Goal: Navigation & Orientation: Find specific page/section

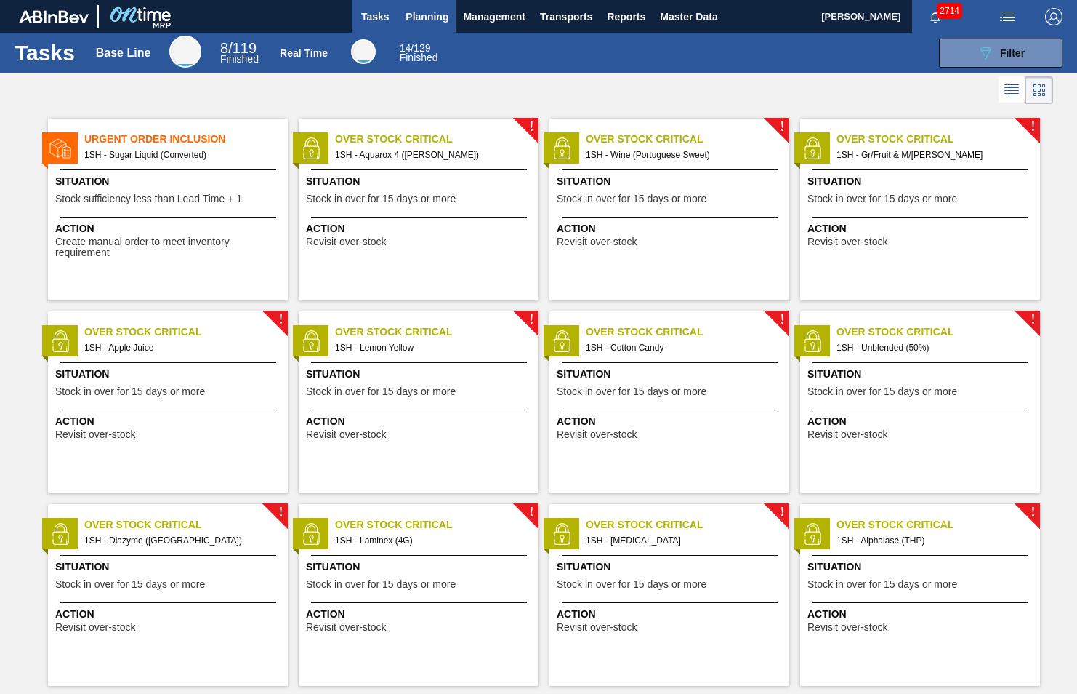
click at [426, 15] on span "Planning" at bounding box center [427, 16] width 43 height 17
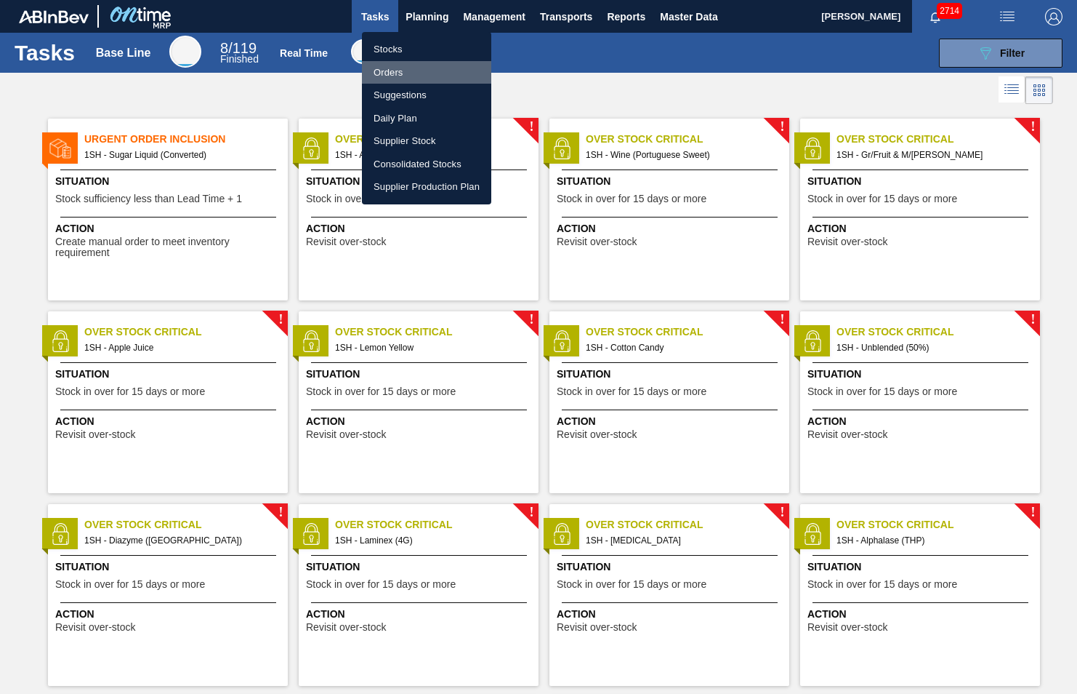
click at [391, 68] on li "Orders" at bounding box center [426, 72] width 129 height 23
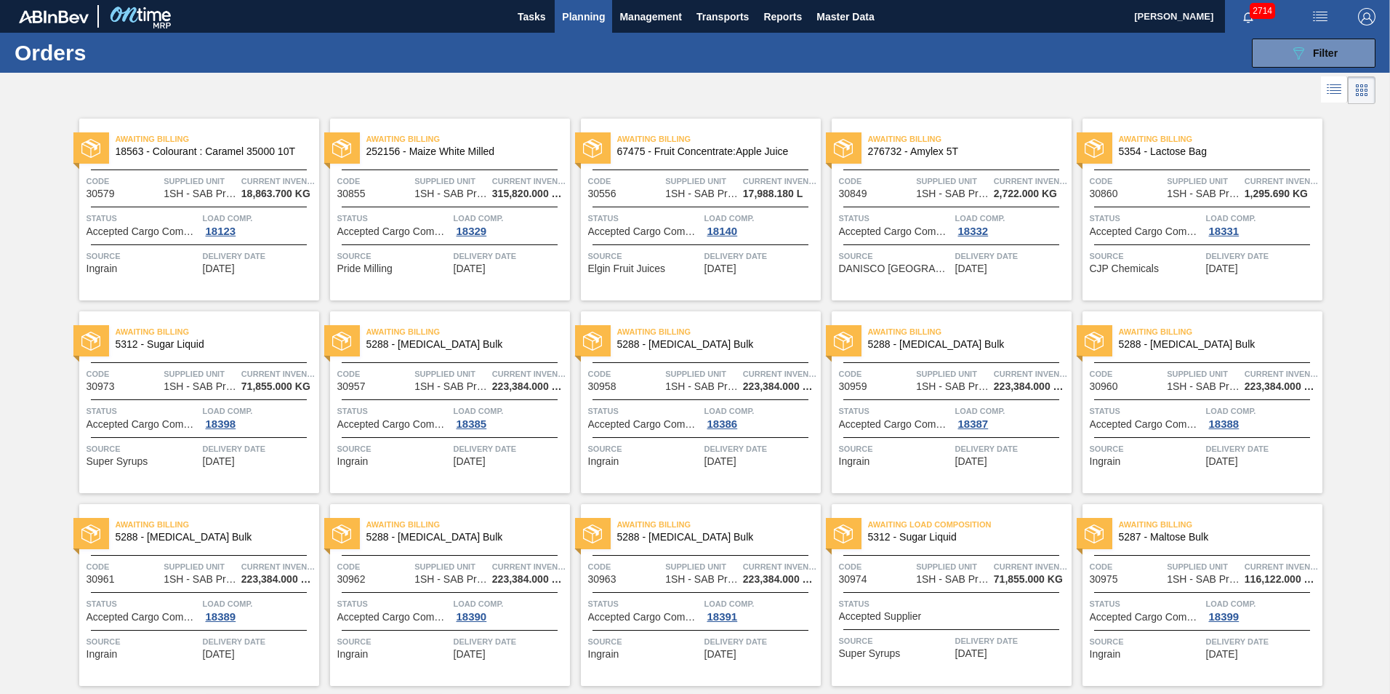
click at [574, 17] on span "Planning" at bounding box center [583, 16] width 43 height 17
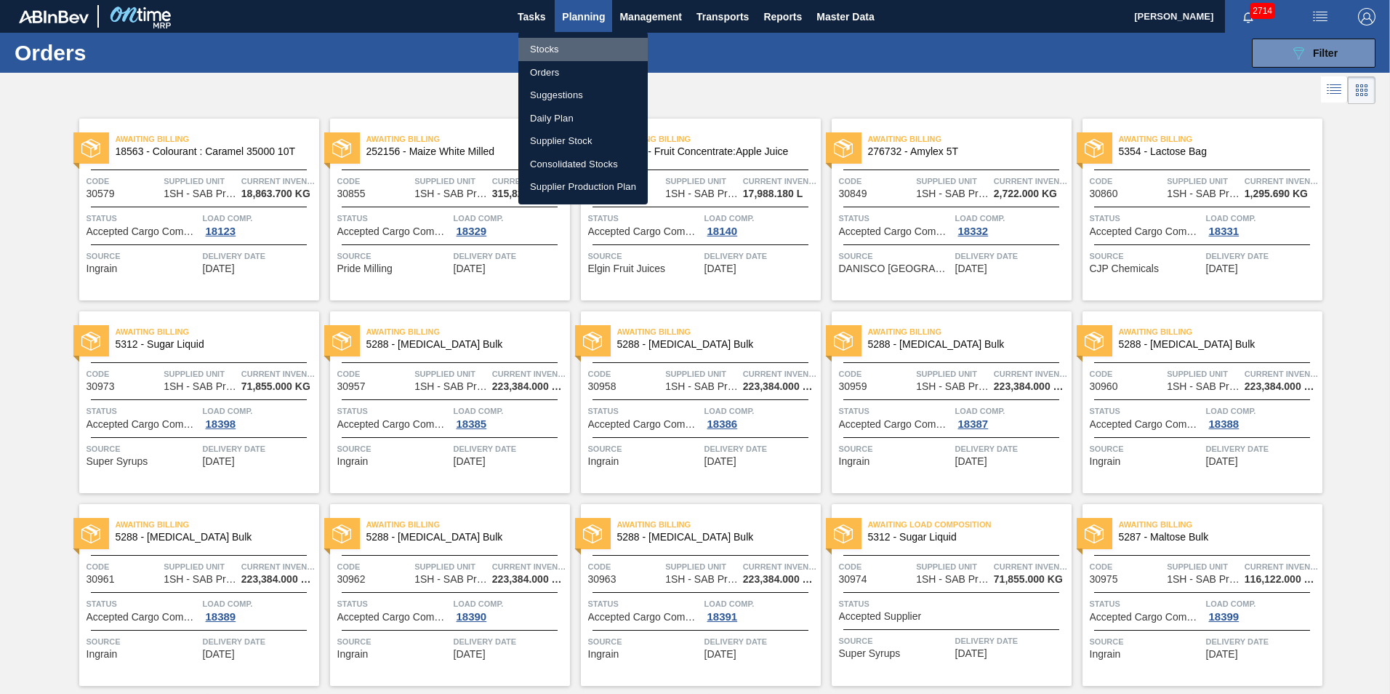
click at [551, 50] on li "Stocks" at bounding box center [582, 49] width 129 height 23
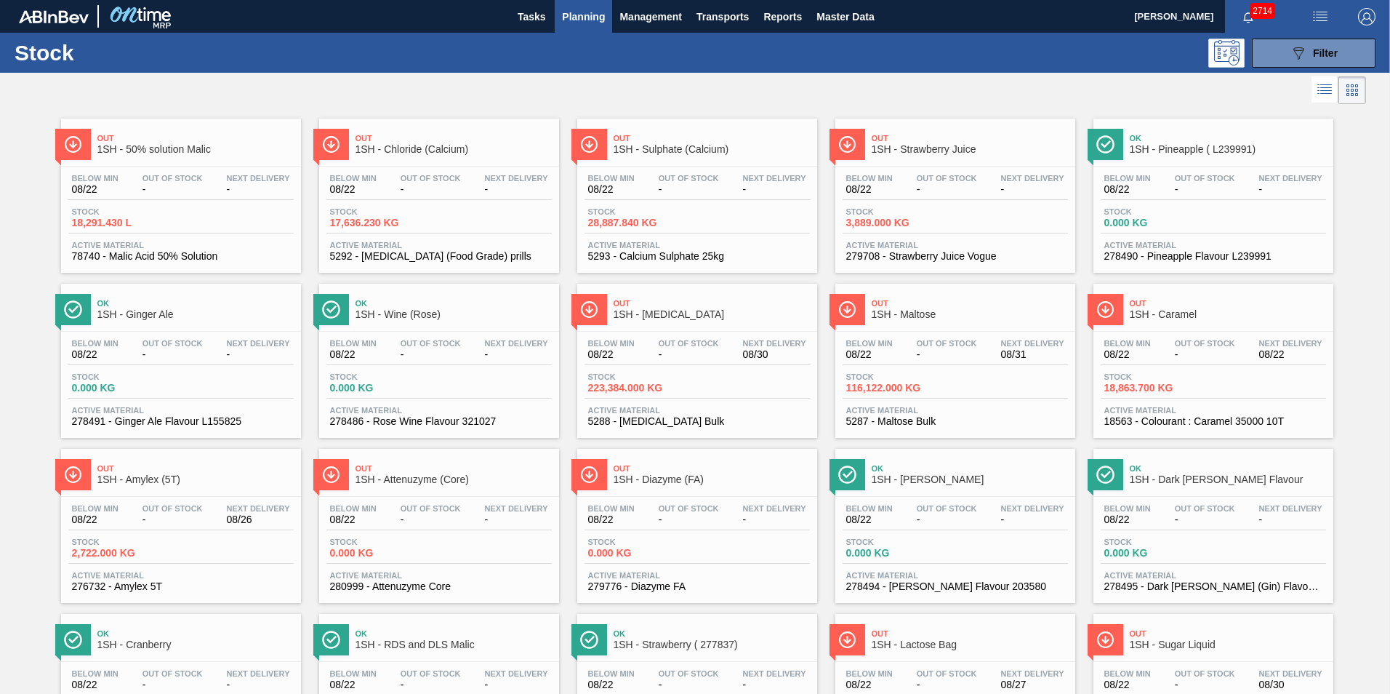
click at [669, 311] on span "1SH - [MEDICAL_DATA]" at bounding box center [712, 314] width 196 height 11
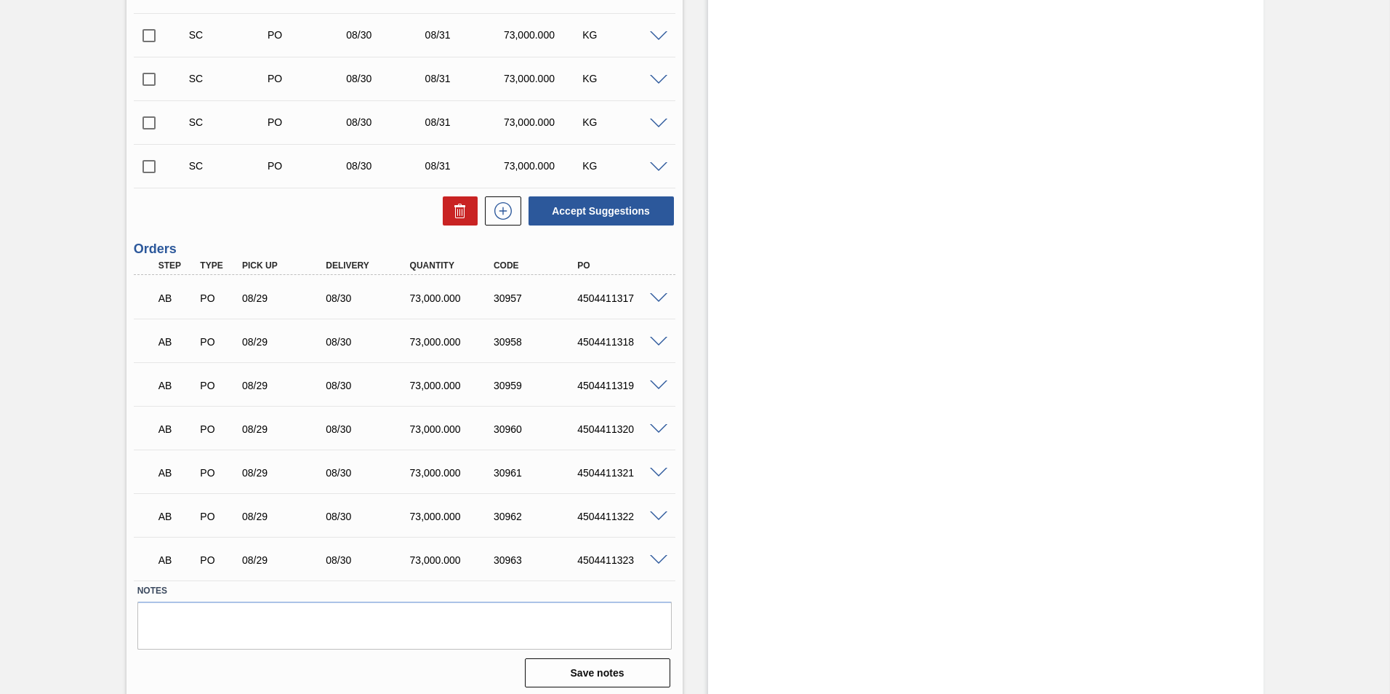
scroll to position [806, 0]
